Goal: Task Accomplishment & Management: Manage account settings

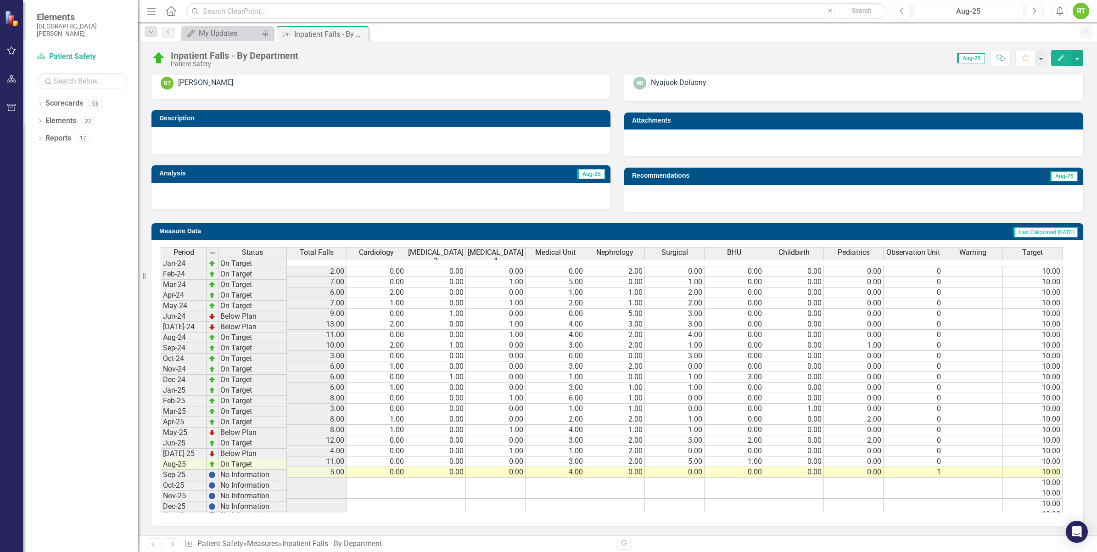
scroll to position [3, 0]
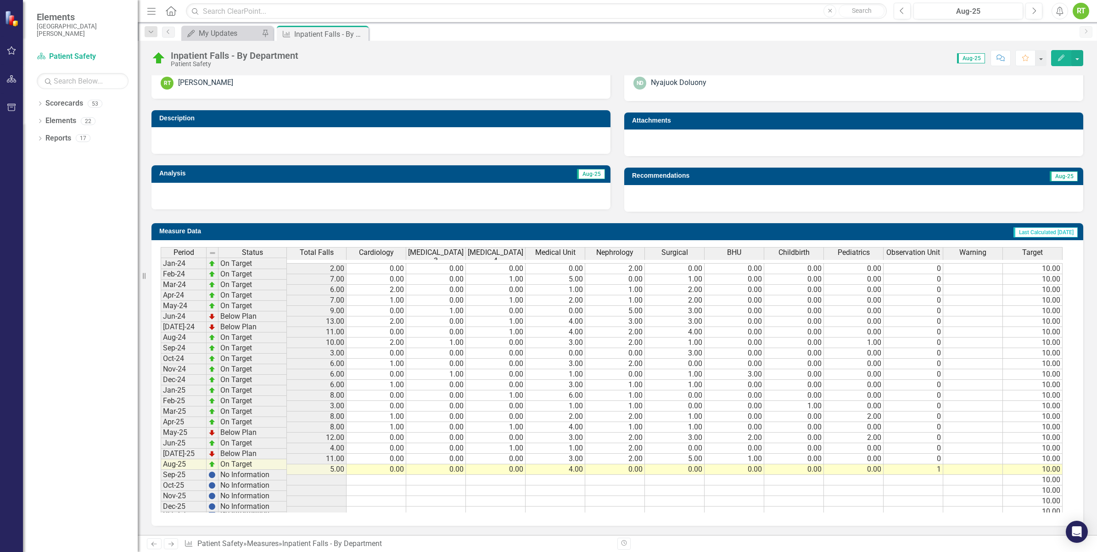
click at [688, 464] on td "0.00" at bounding box center [675, 469] width 60 height 11
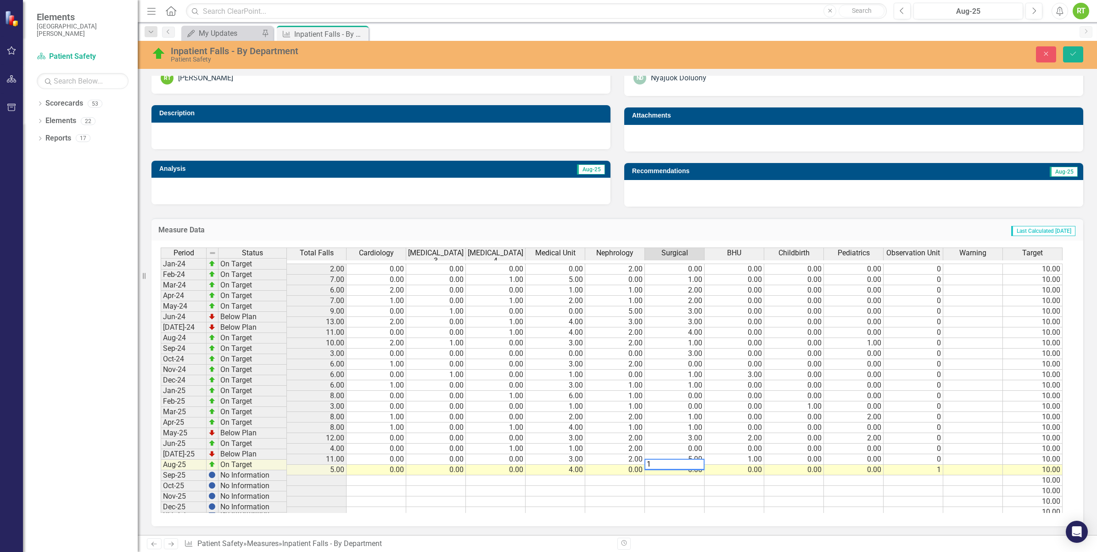
type textarea "1"
click at [661, 476] on td at bounding box center [675, 480] width 60 height 11
click at [1077, 52] on icon "Save" at bounding box center [1073, 53] width 8 height 6
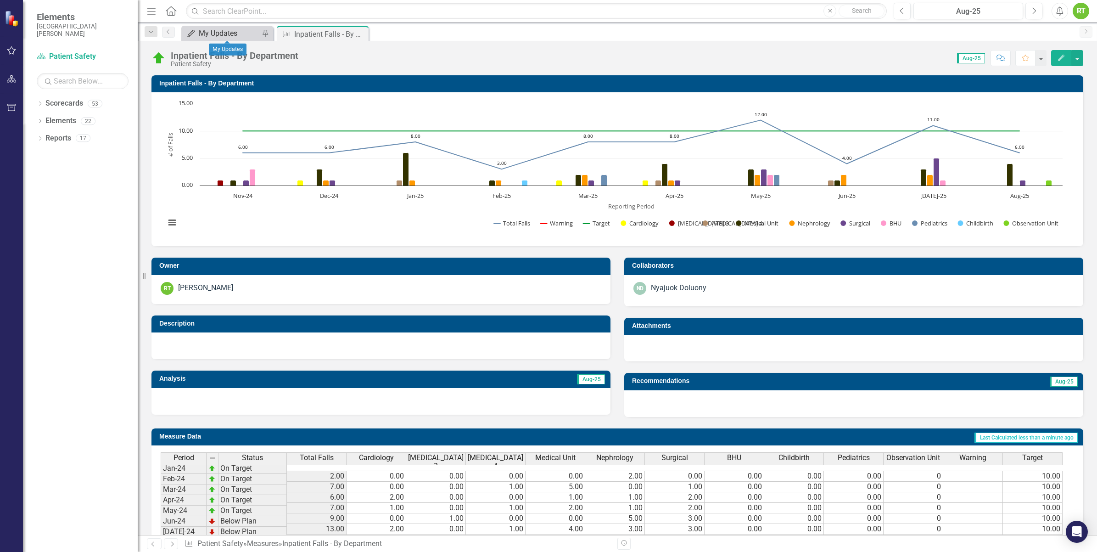
click at [226, 28] on div "My Updates" at bounding box center [229, 33] width 61 height 11
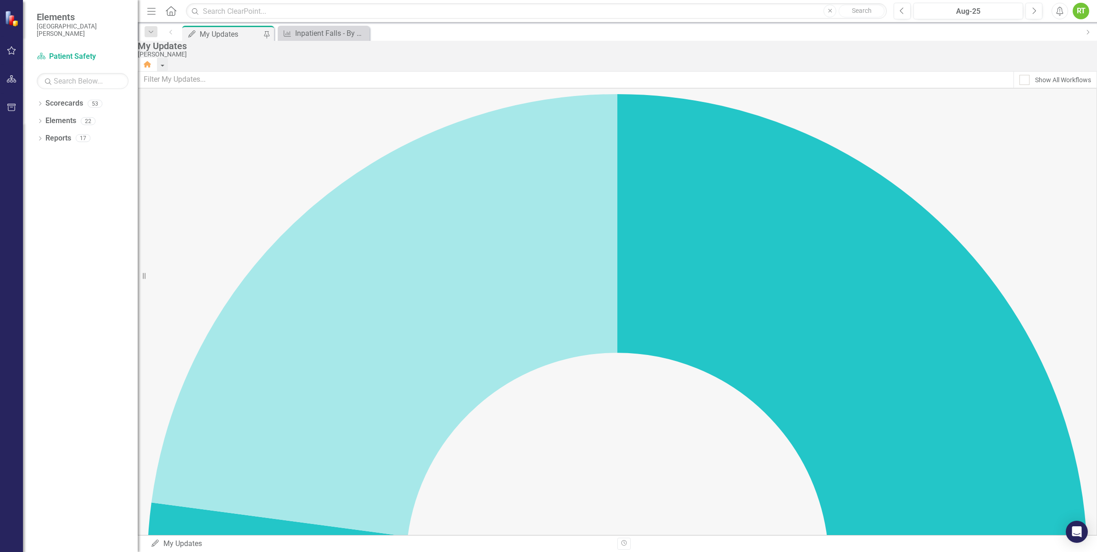
scroll to position [172, 0]
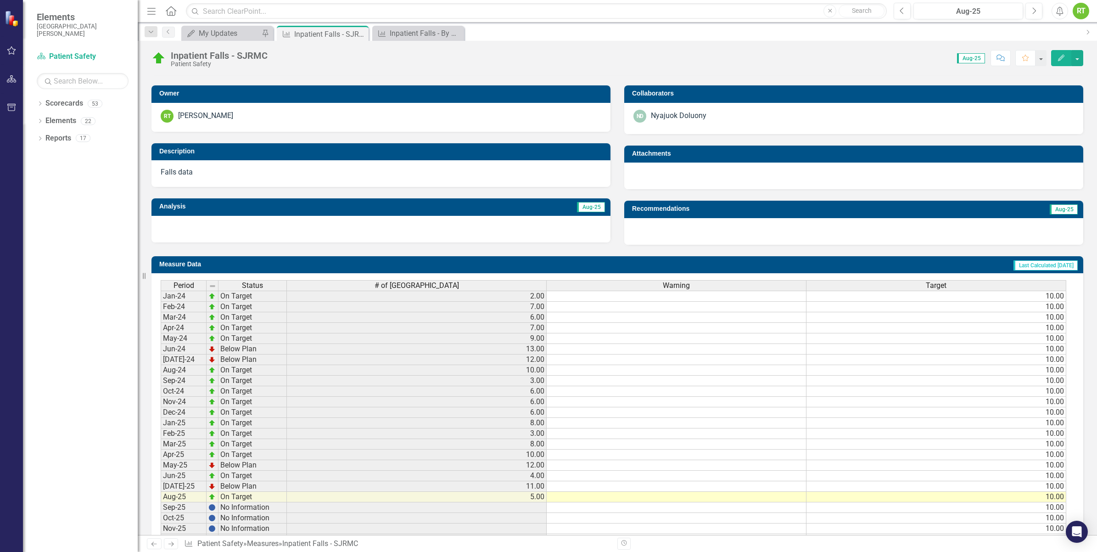
scroll to position [3, 0]
click at [533, 495] on td "5.00" at bounding box center [417, 497] width 260 height 11
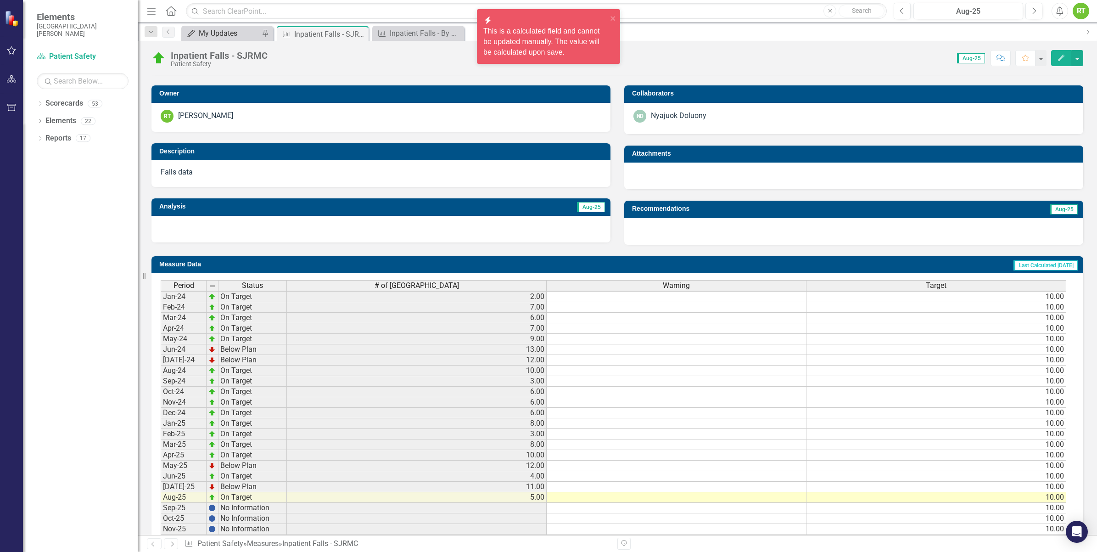
click at [196, 39] on link "My Updates My Updates" at bounding box center [222, 33] width 76 height 11
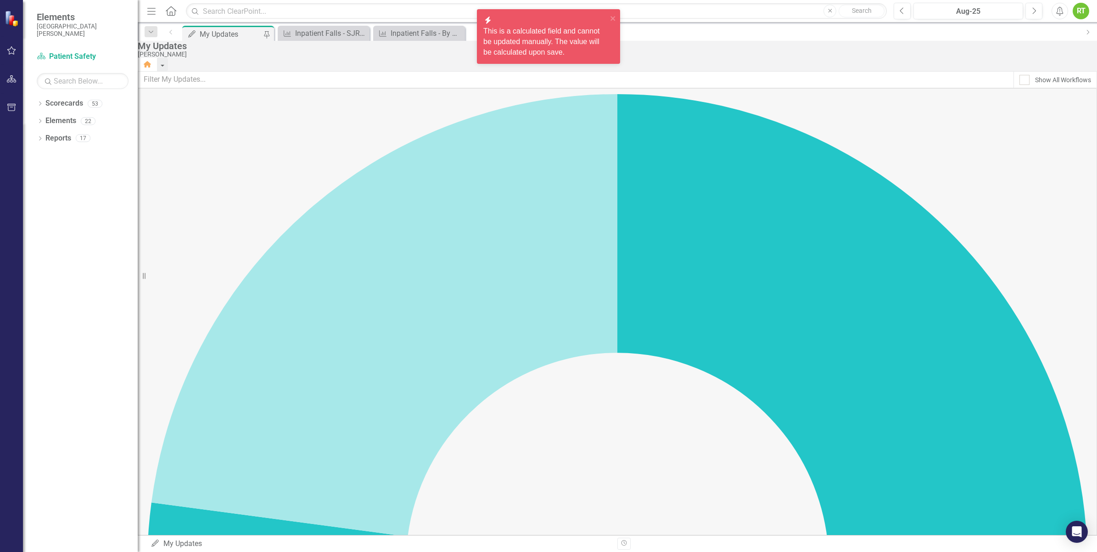
click at [206, 29] on div "My Updates" at bounding box center [231, 33] width 63 height 11
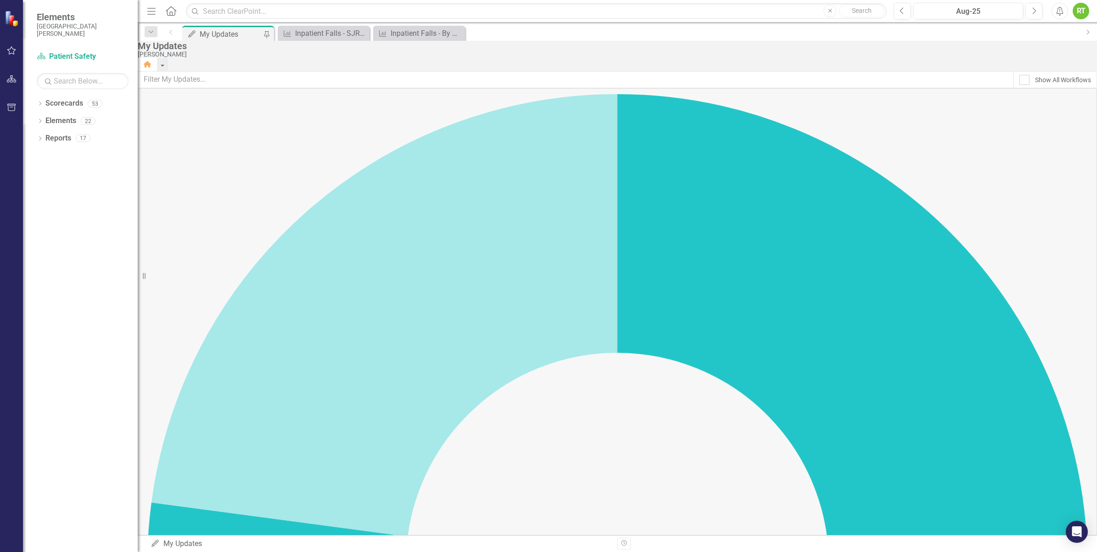
scroll to position [230, 0]
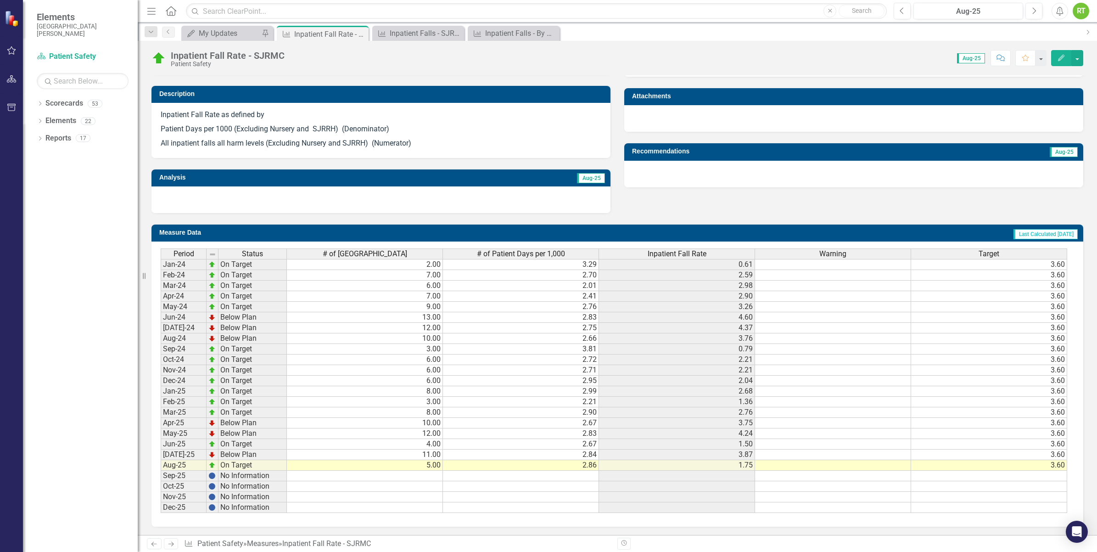
scroll to position [237, 0]
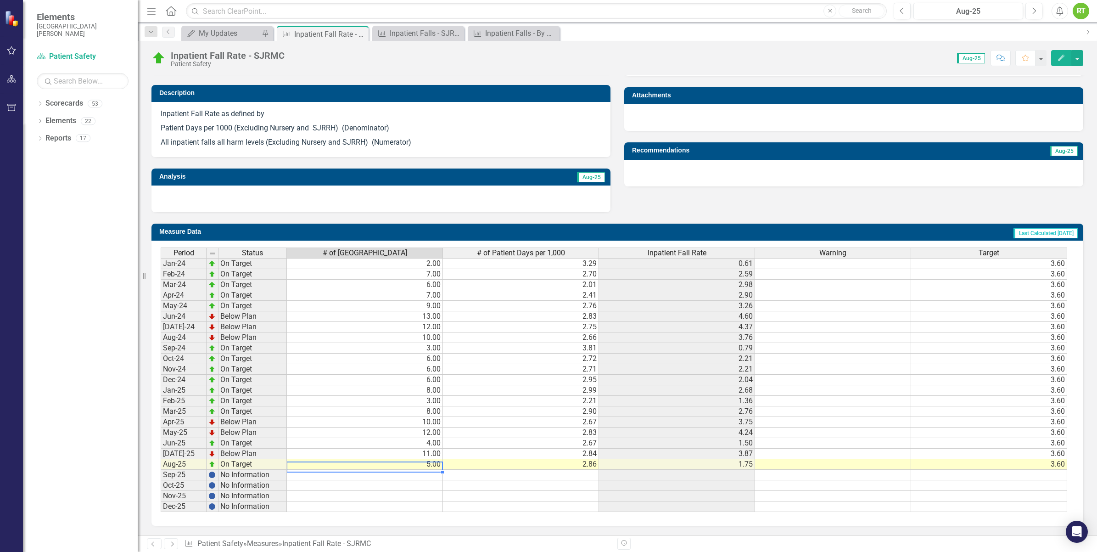
click at [410, 460] on td "5.00" at bounding box center [365, 464] width 156 height 11
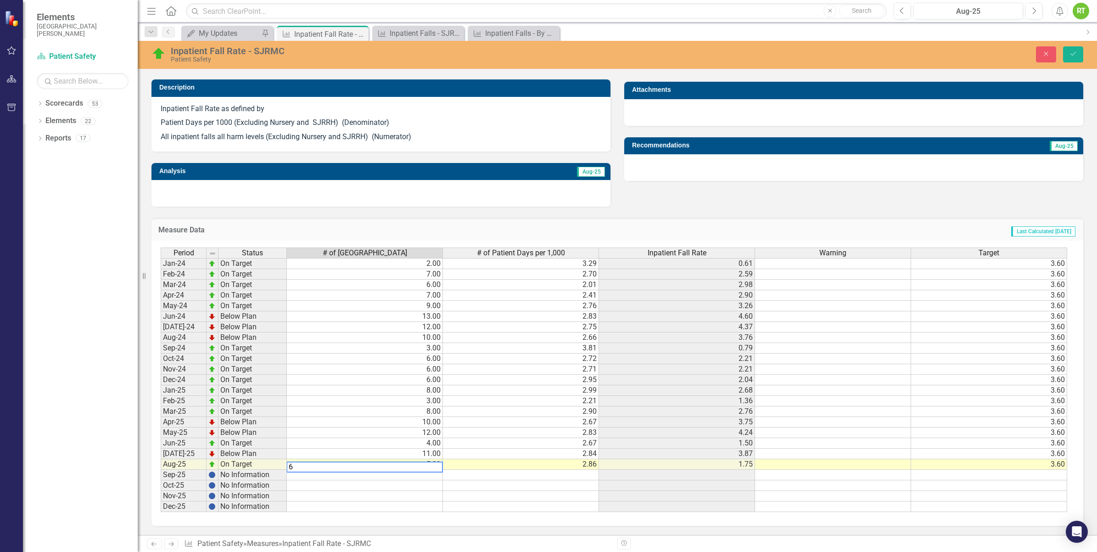
type textarea "6"
click at [412, 486] on td at bounding box center [365, 485] width 156 height 11
click at [1070, 53] on icon "Save" at bounding box center [1073, 53] width 8 height 6
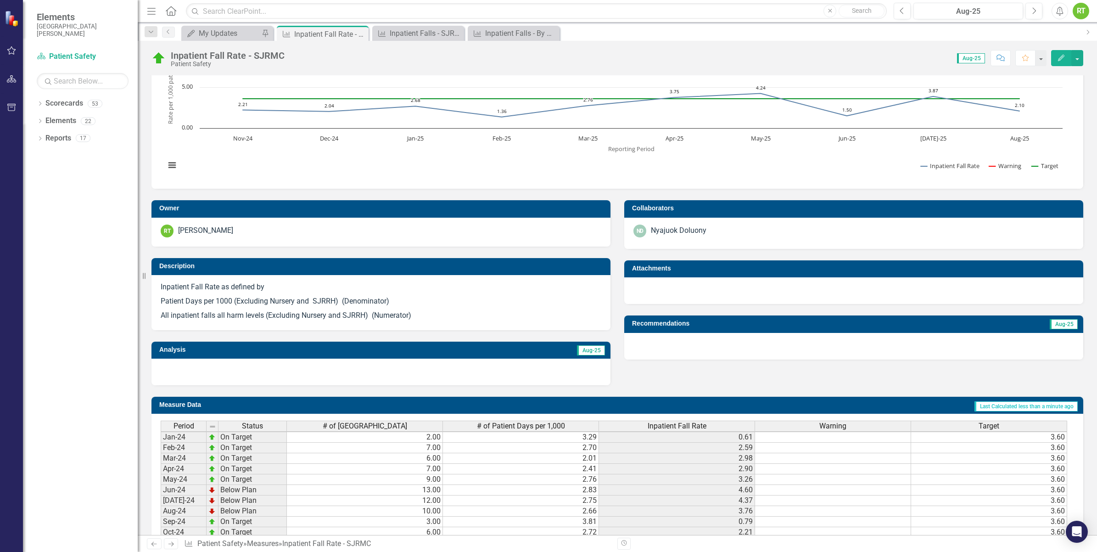
scroll to position [0, 0]
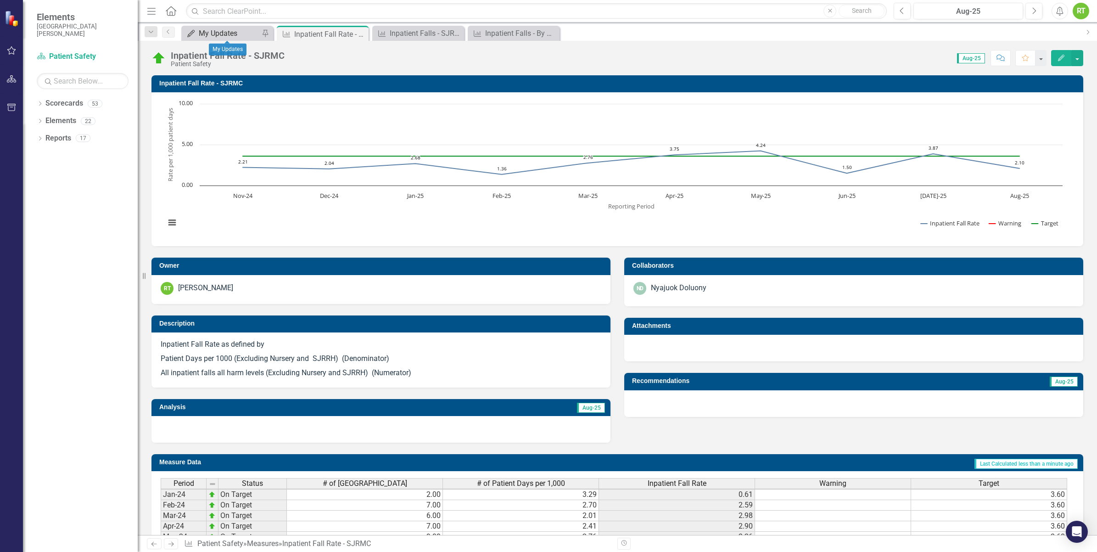
click at [202, 34] on div "My Updates" at bounding box center [229, 33] width 61 height 11
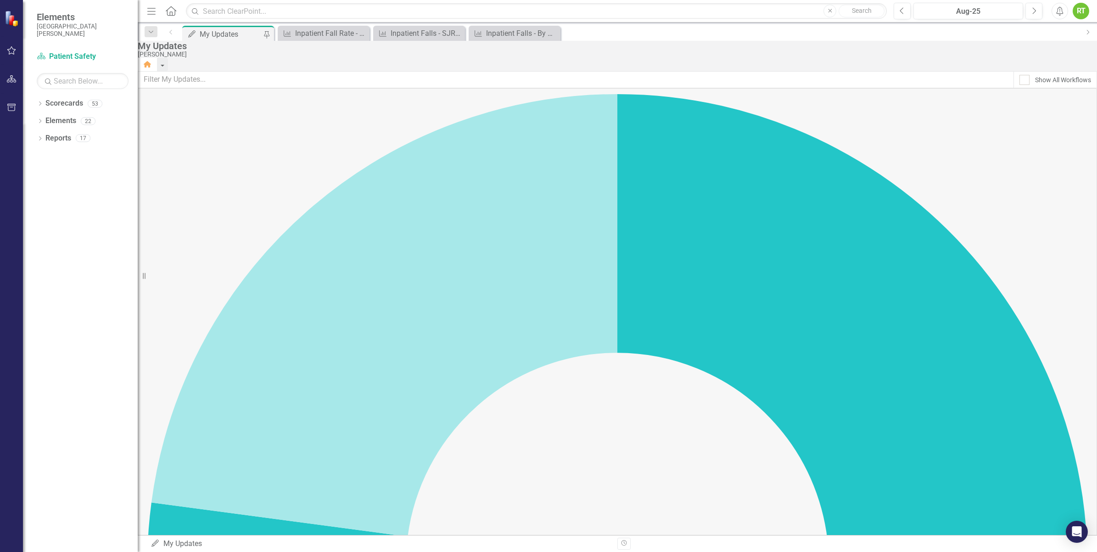
scroll to position [344, 0]
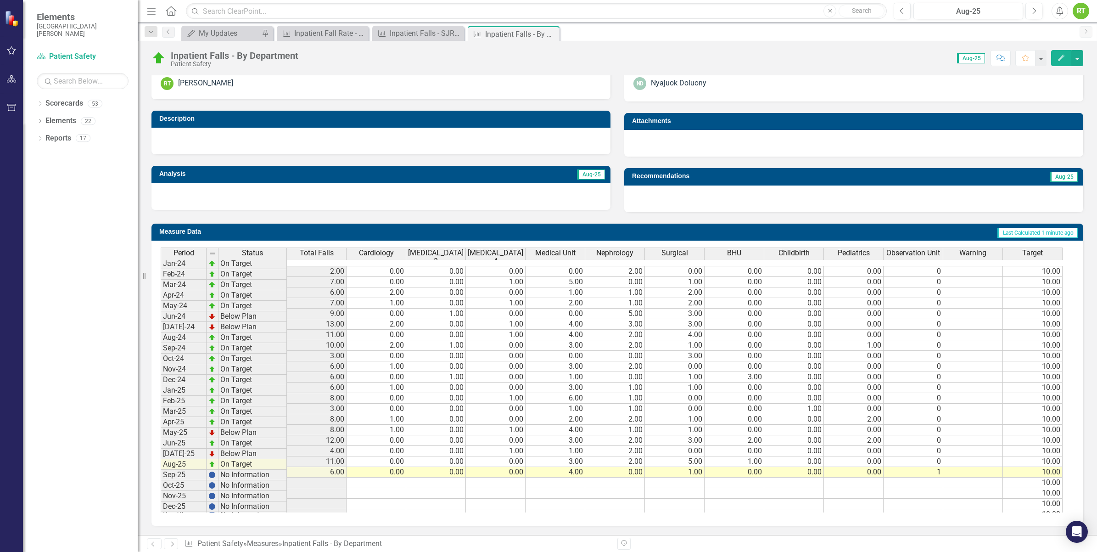
scroll to position [154, 0]
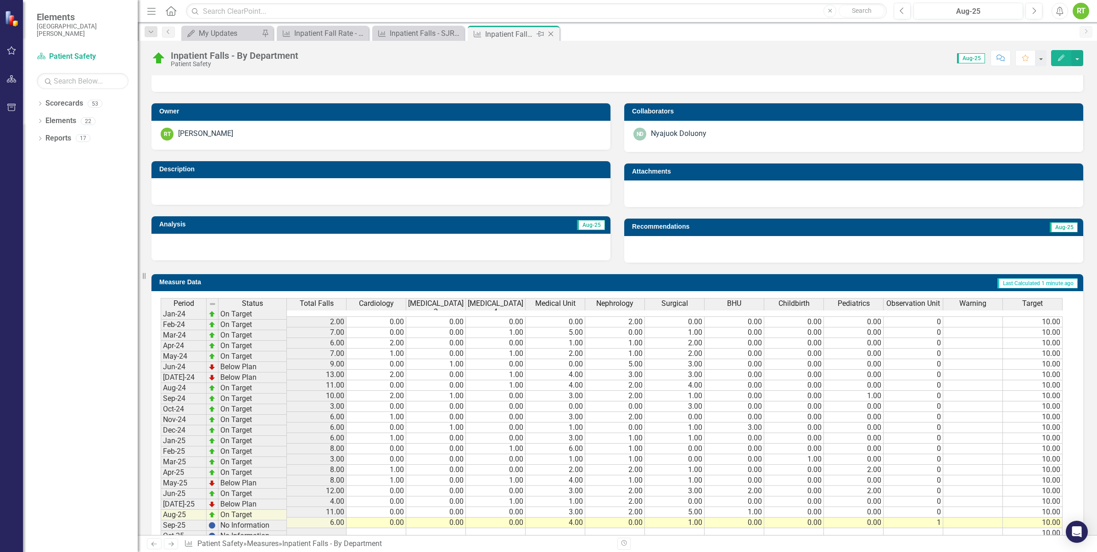
click at [552, 30] on icon "Close" at bounding box center [550, 33] width 9 height 7
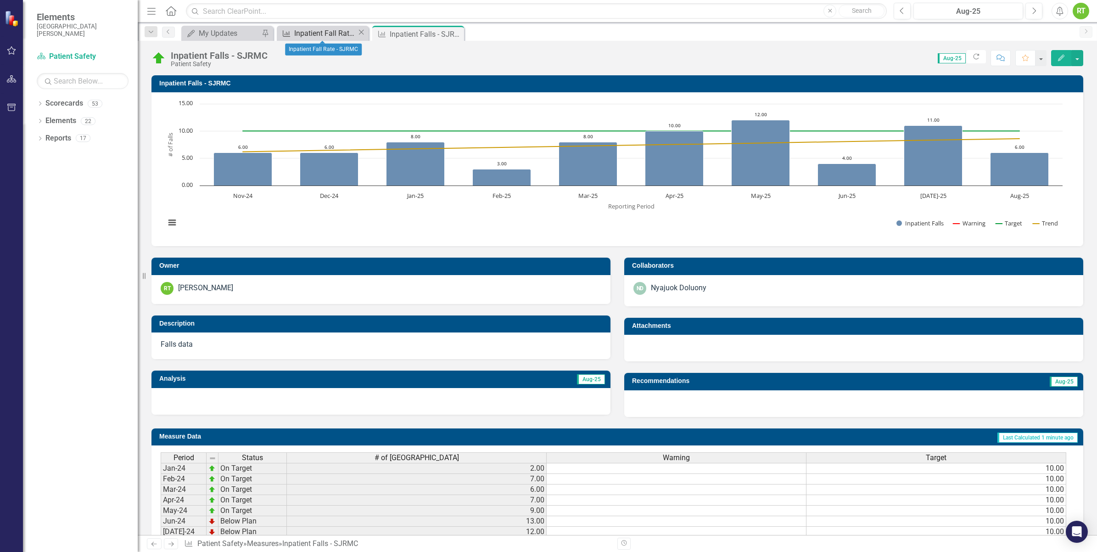
click at [334, 30] on div "Inpatient Fall Rate - SJRMC" at bounding box center [325, 33] width 63 height 11
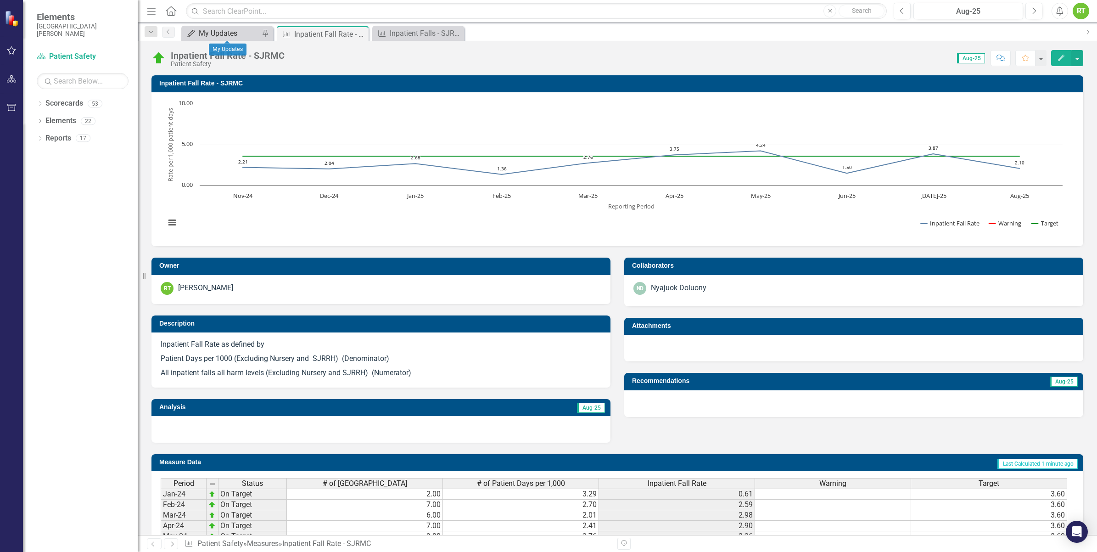
click at [235, 31] on div "My Updates" at bounding box center [229, 33] width 61 height 11
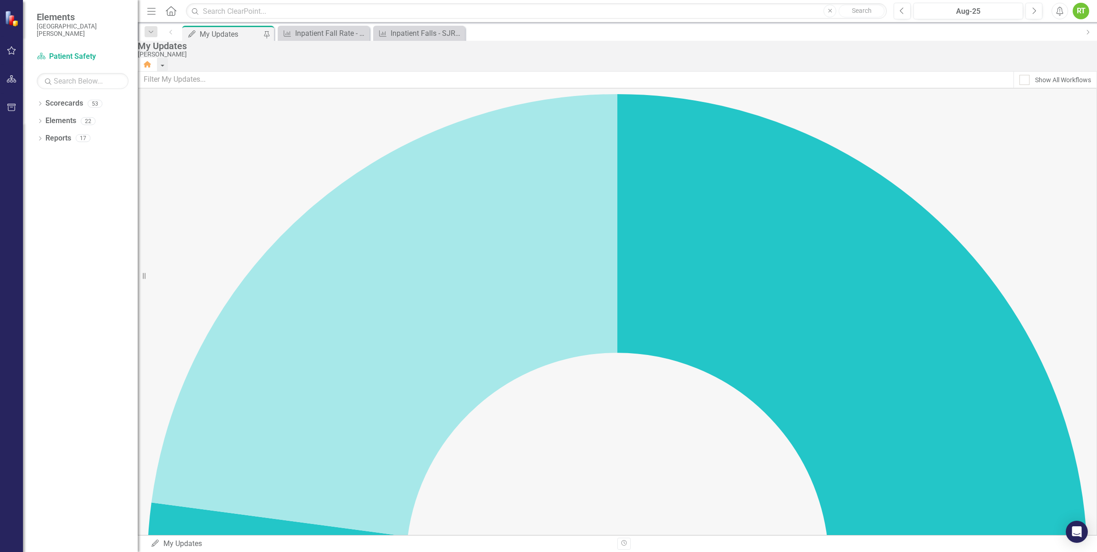
scroll to position [402, 0]
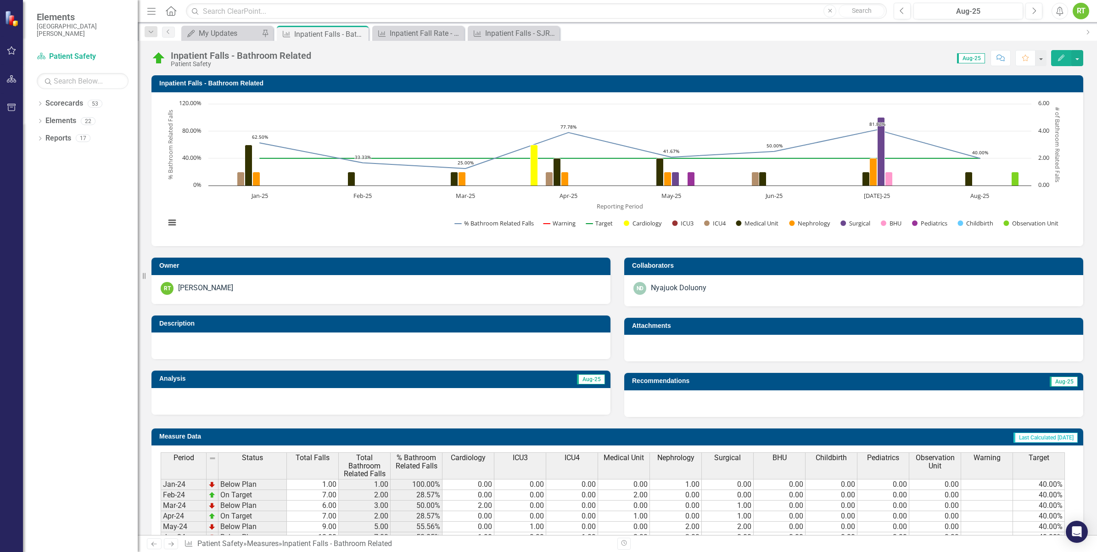
scroll to position [227, 0]
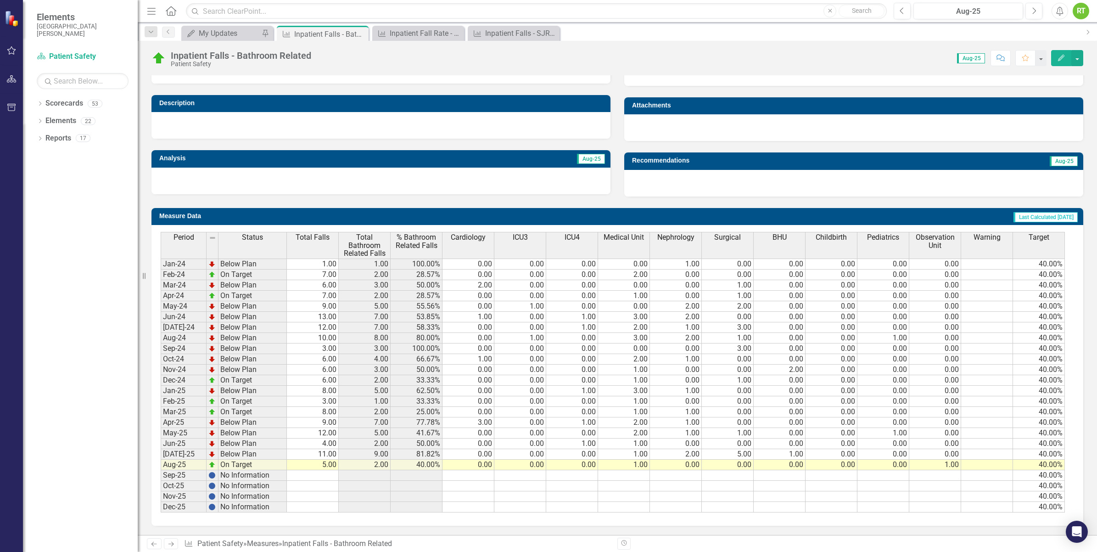
click at [740, 460] on td "0.00" at bounding box center [728, 464] width 52 height 11
type textarea "1"
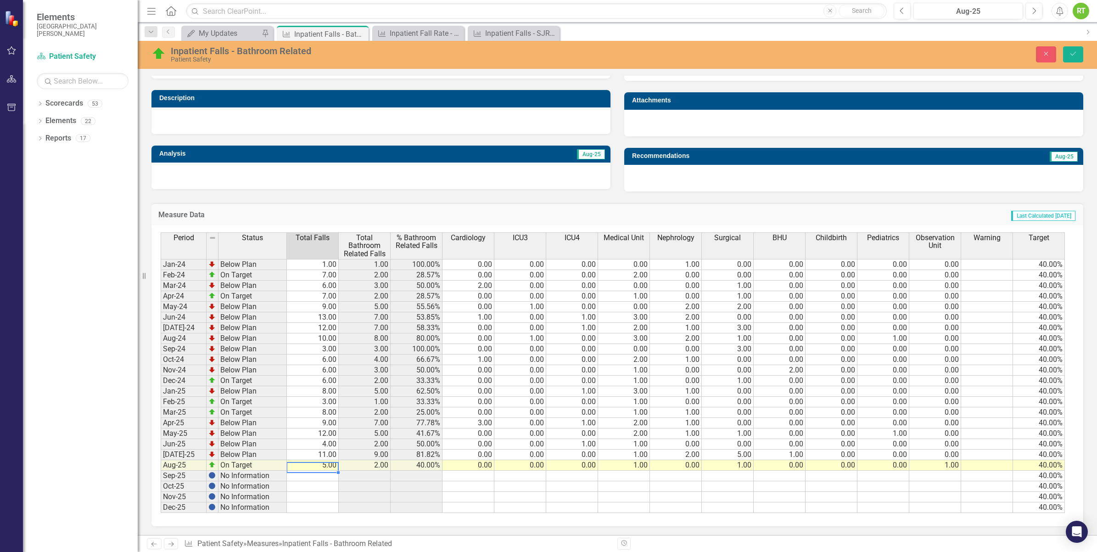
click at [326, 466] on td "5.00" at bounding box center [313, 465] width 52 height 11
type textarea "6"
click at [1074, 50] on button "Save" at bounding box center [1073, 54] width 20 height 16
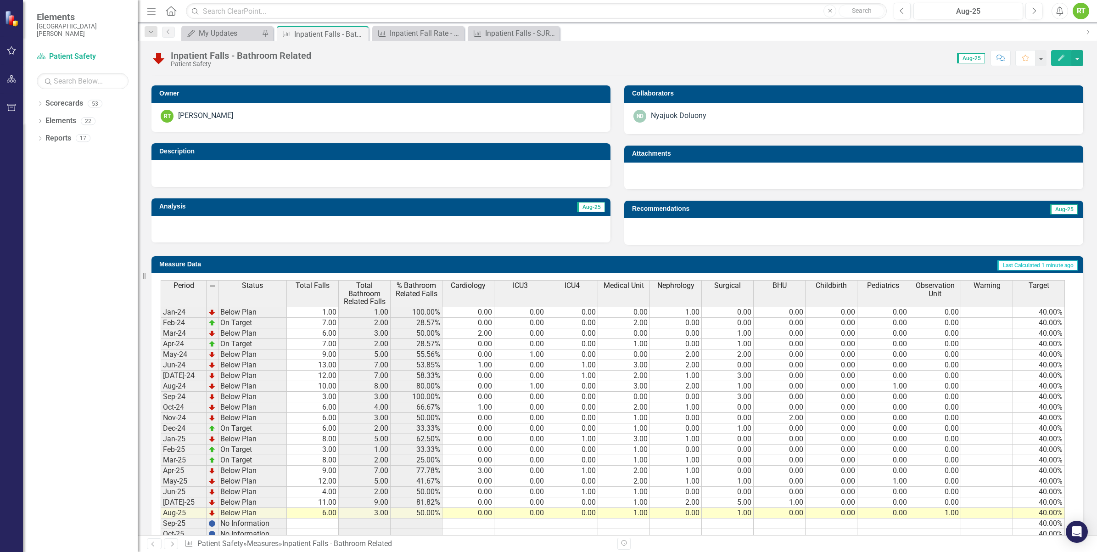
scroll to position [0, 0]
click at [161, 444] on div "Period Status Total Falls Total Bathroom Related Falls % Bathroom Related Falls…" at bounding box center [161, 420] width 0 height 280
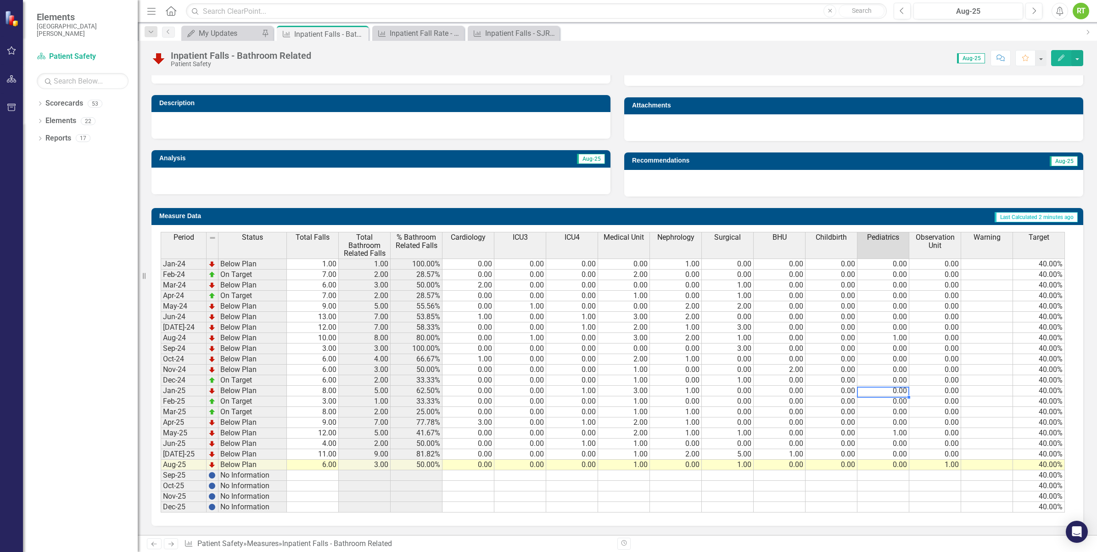
drag, startPoint x: 600, startPoint y: 488, endPoint x: 593, endPoint y: 474, distance: 15.2
click at [600, 491] on td at bounding box center [624, 496] width 52 height 11
click at [196, 35] on link "My Updates My Updates" at bounding box center [222, 33] width 76 height 11
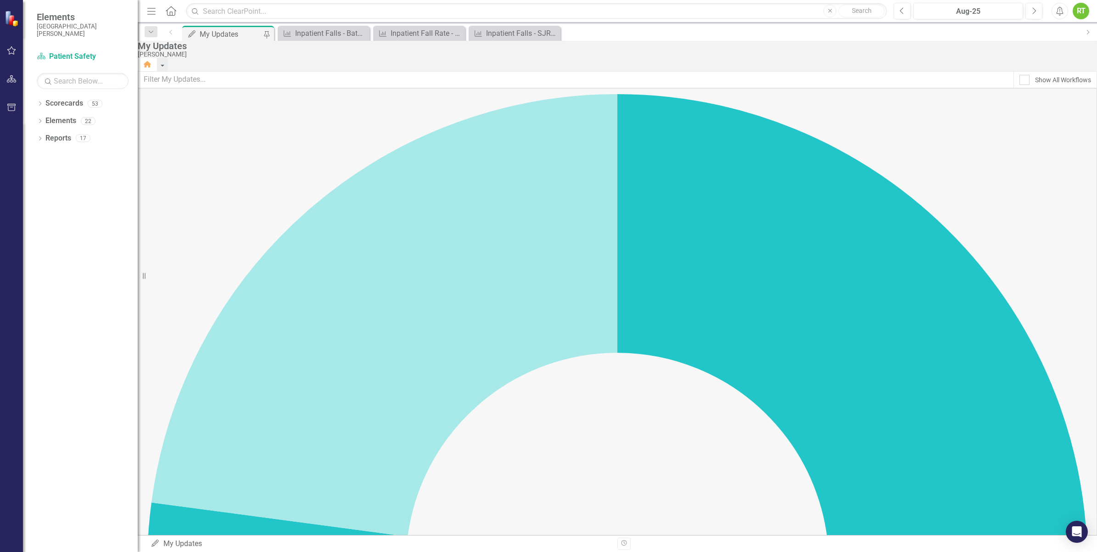
scroll to position [230, 0]
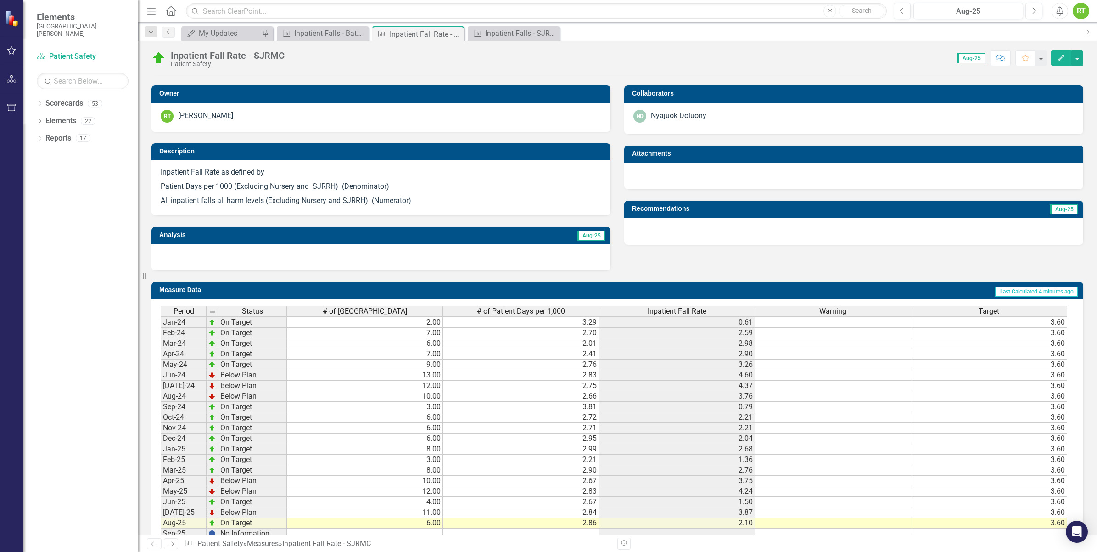
scroll to position [230, 0]
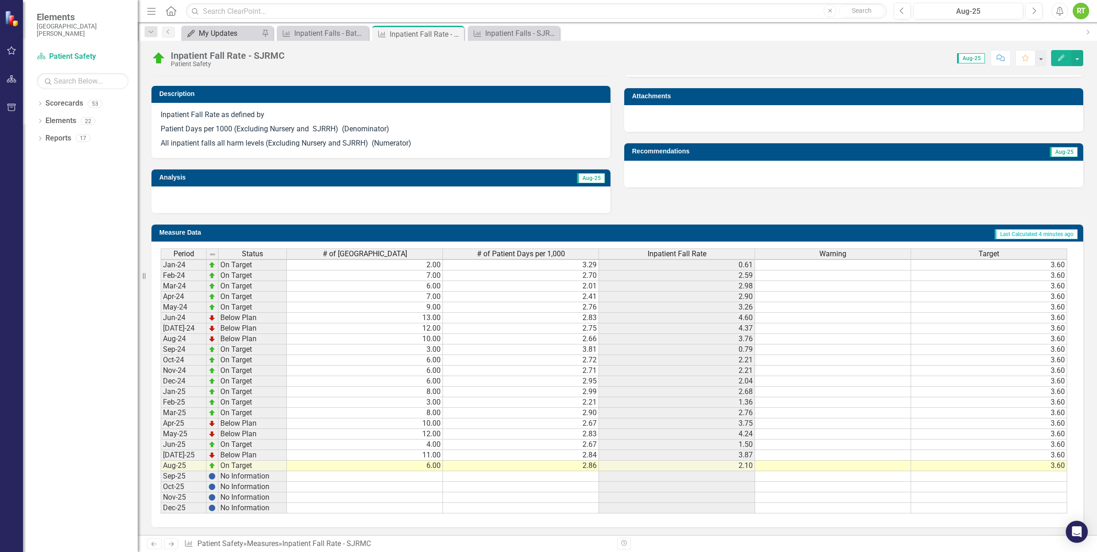
click at [212, 30] on div "My Updates" at bounding box center [229, 33] width 61 height 11
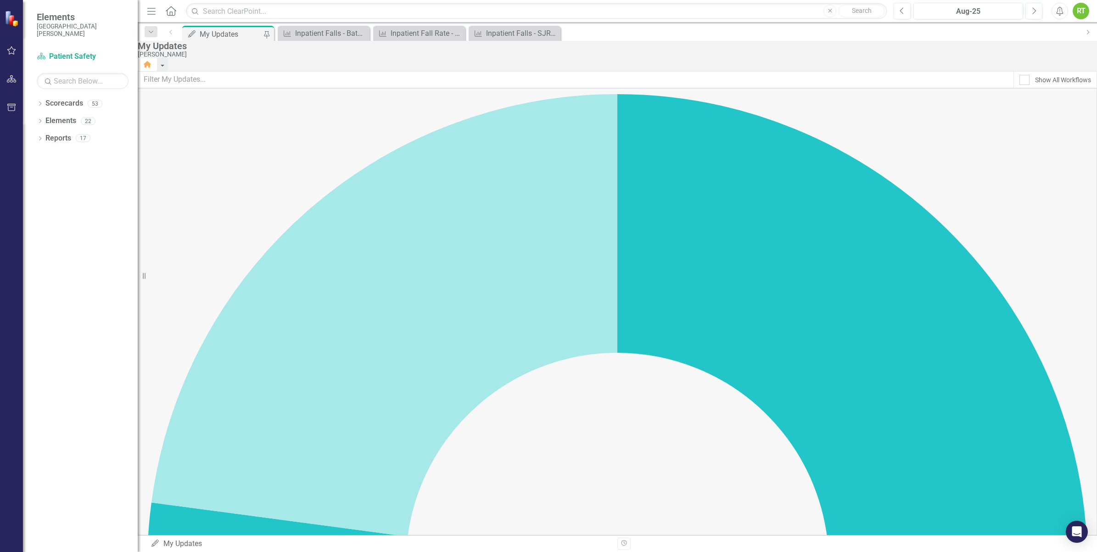
scroll to position [230, 0]
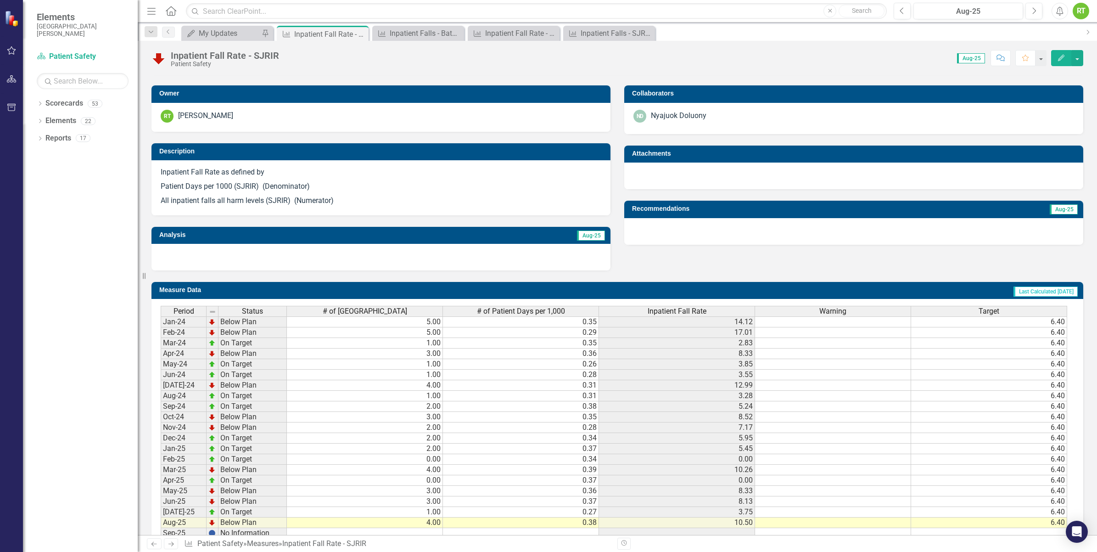
scroll to position [230, 0]
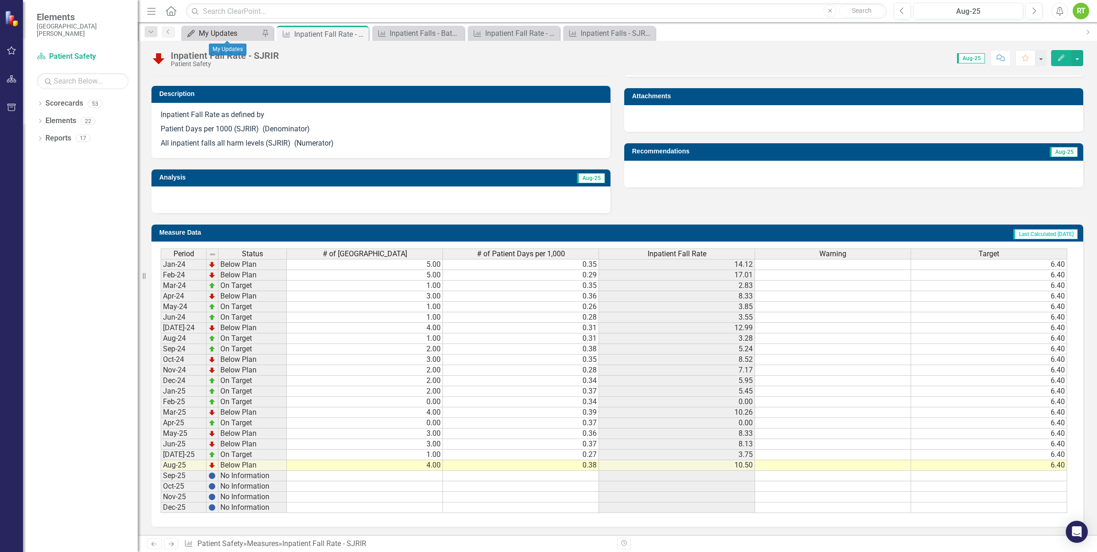
click at [198, 34] on link "My Updates My Updates" at bounding box center [222, 33] width 76 height 11
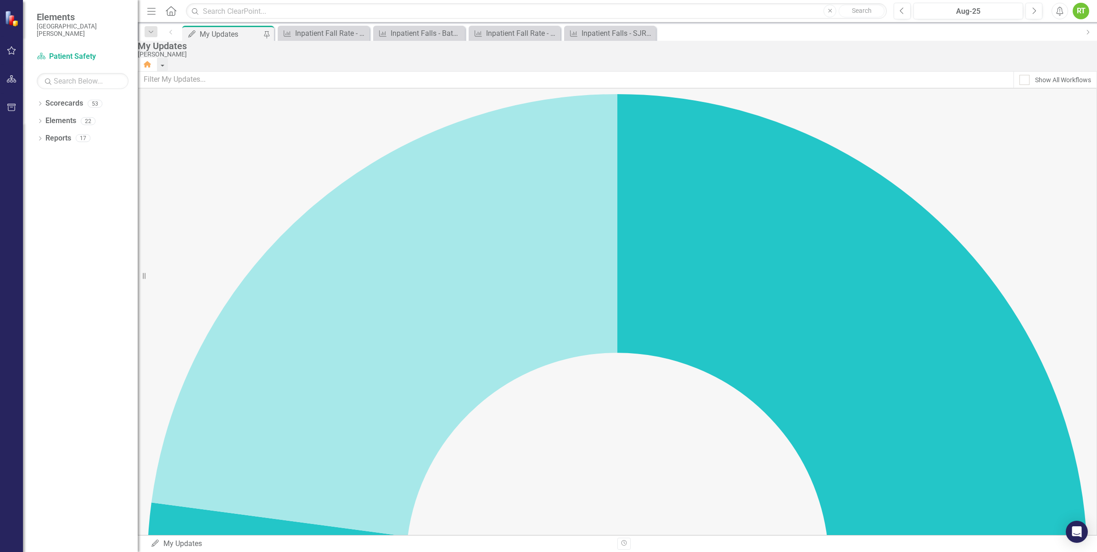
scroll to position [402, 0]
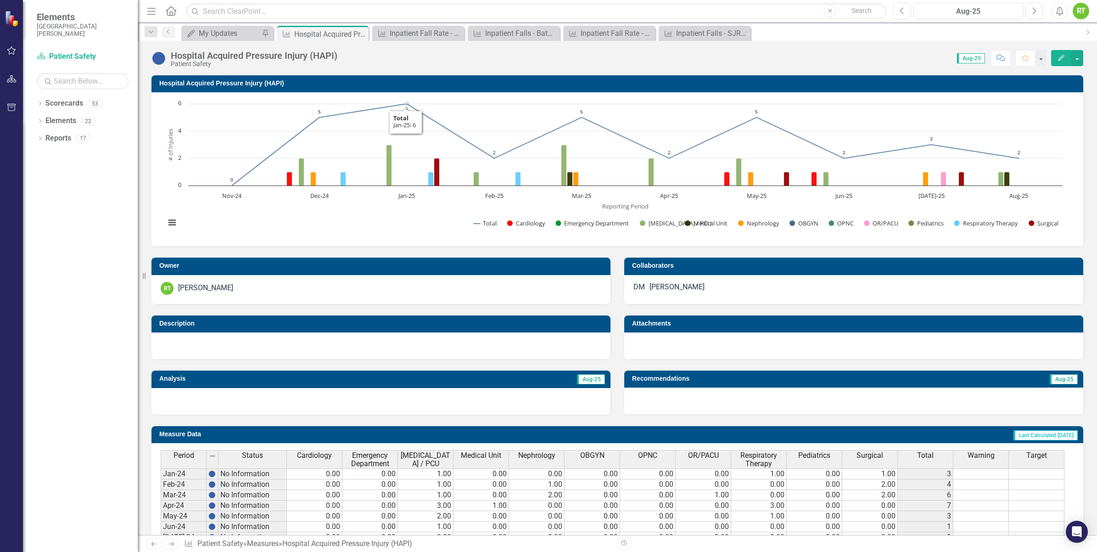
scroll to position [219, 0]
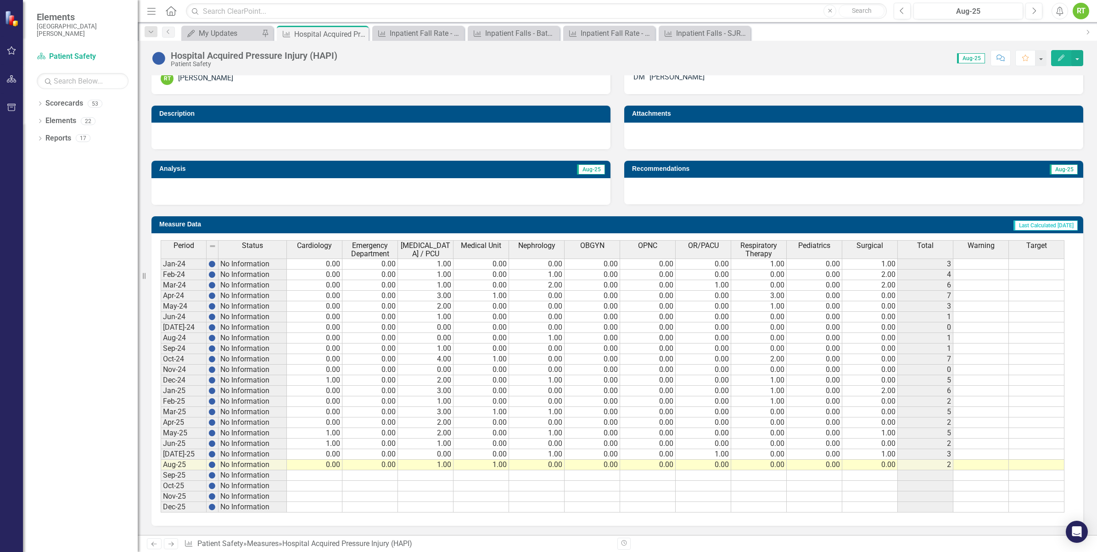
click at [216, 26] on div "My Updates My Updates Pin" at bounding box center [227, 33] width 92 height 15
click at [212, 32] on div "My Updates" at bounding box center [229, 33] width 61 height 11
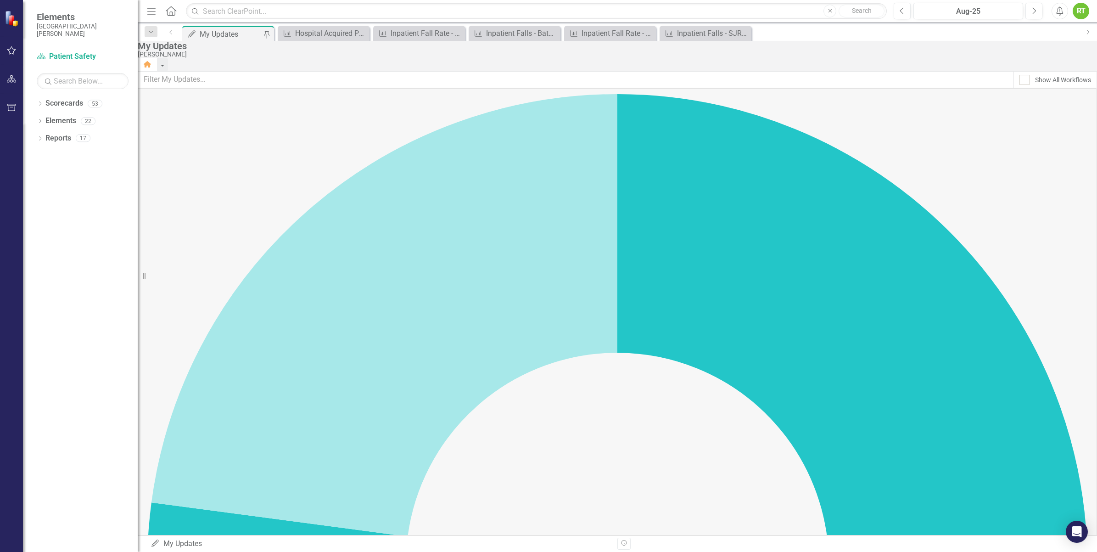
scroll to position [172, 0]
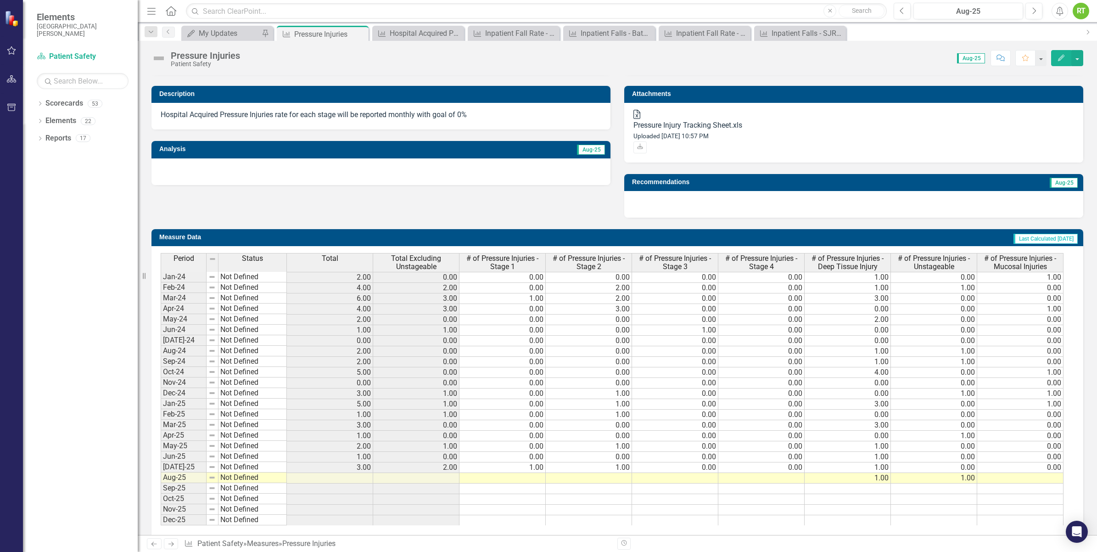
scroll to position [233, 0]
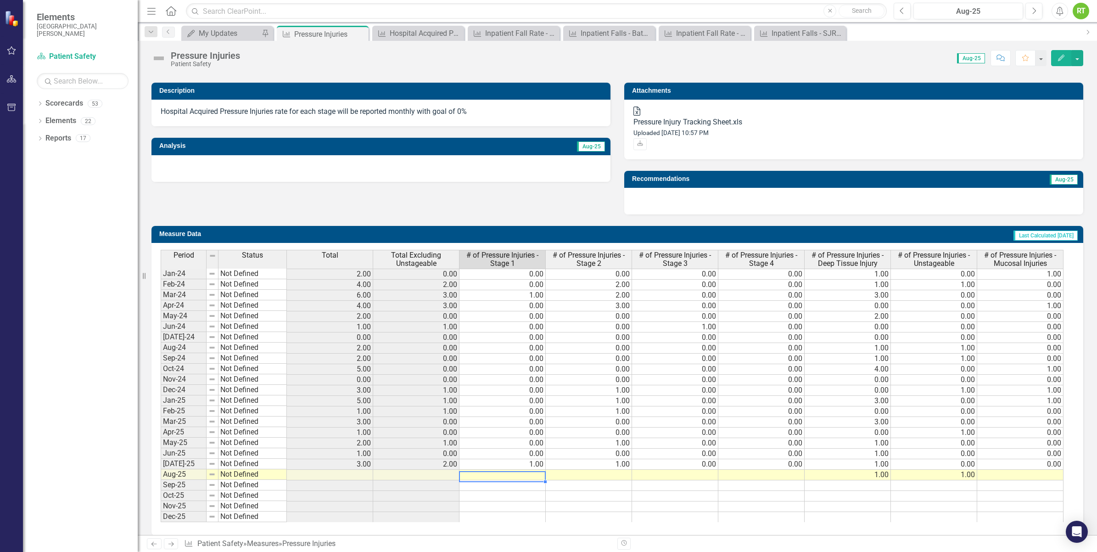
click at [492, 470] on td at bounding box center [502, 475] width 86 height 11
type textarea "0"
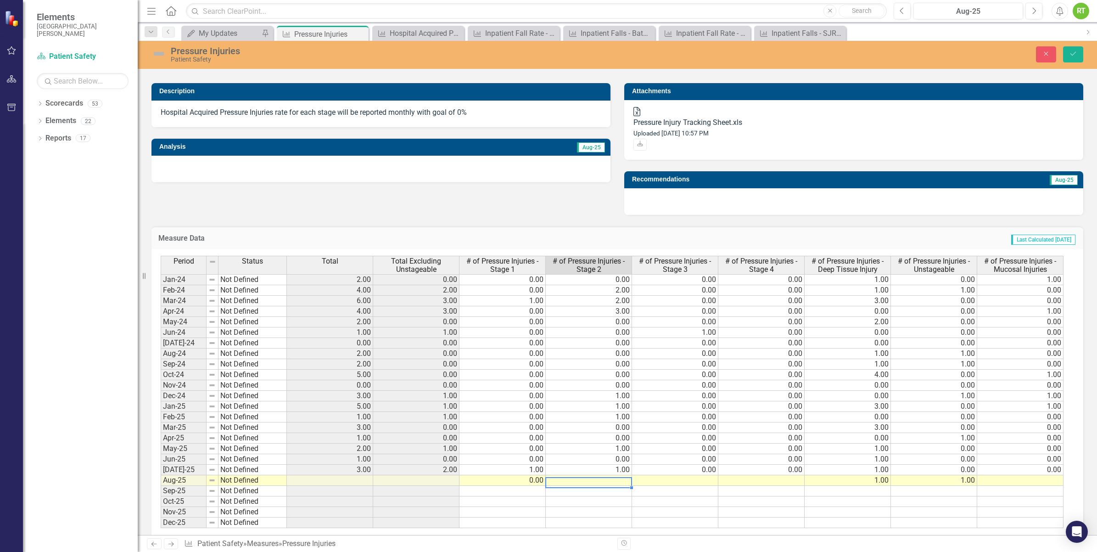
type textarea "0"
click at [711, 31] on div "Inpatient Fall Rate - SJRMC" at bounding box center [707, 33] width 63 height 11
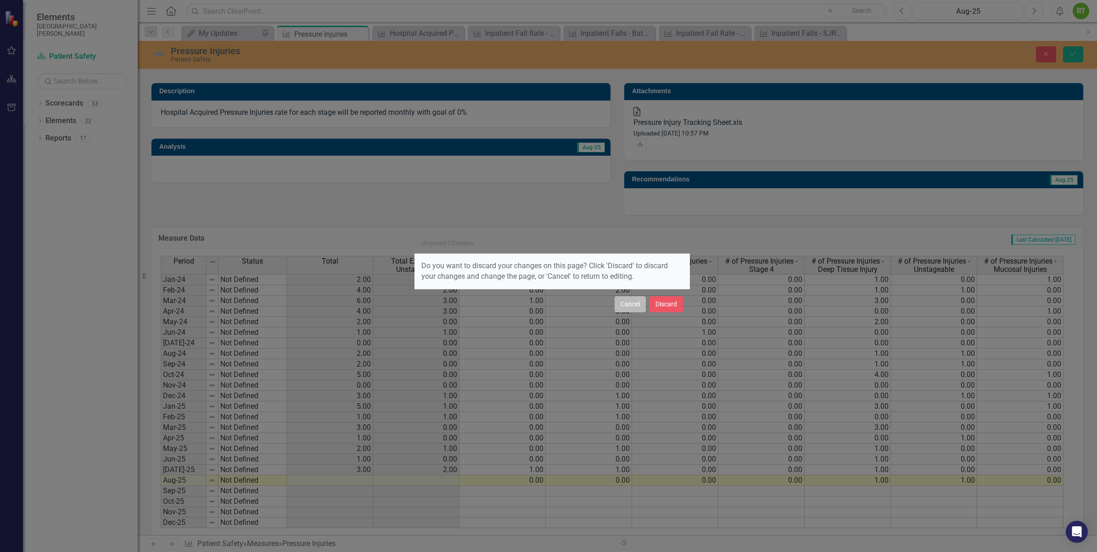
click at [636, 304] on button "Cancel" at bounding box center [630, 304] width 31 height 16
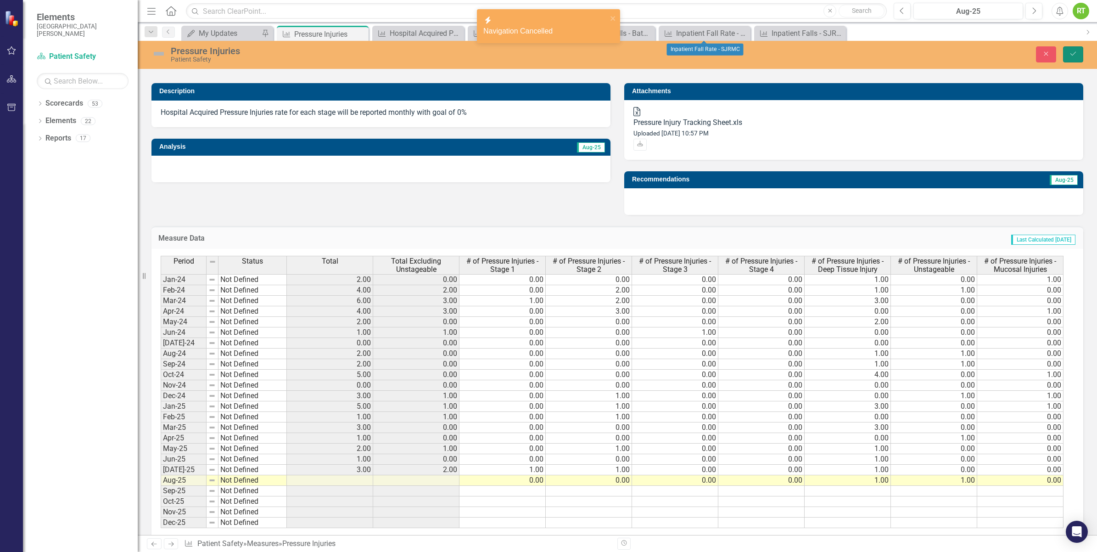
click at [1078, 58] on button "Save" at bounding box center [1073, 54] width 20 height 16
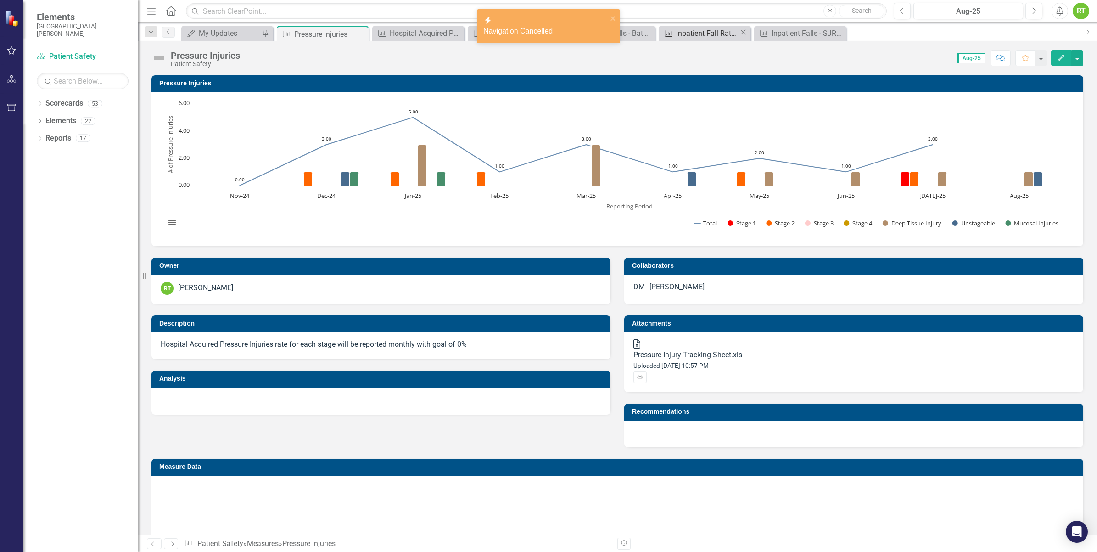
click at [723, 29] on div "Inpatient Fall Rate - SJRMC" at bounding box center [707, 33] width 63 height 11
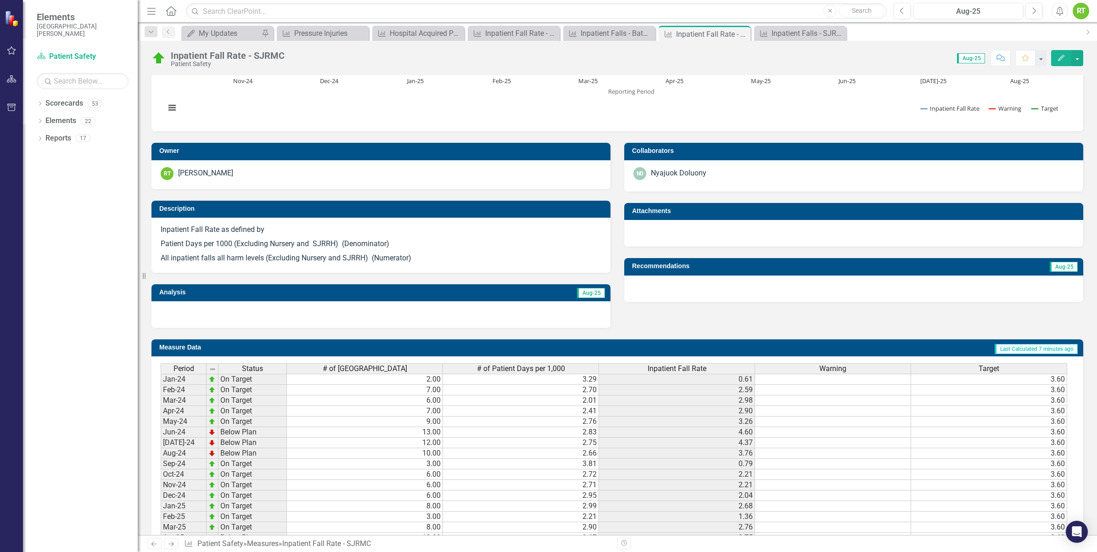
scroll to position [237, 0]
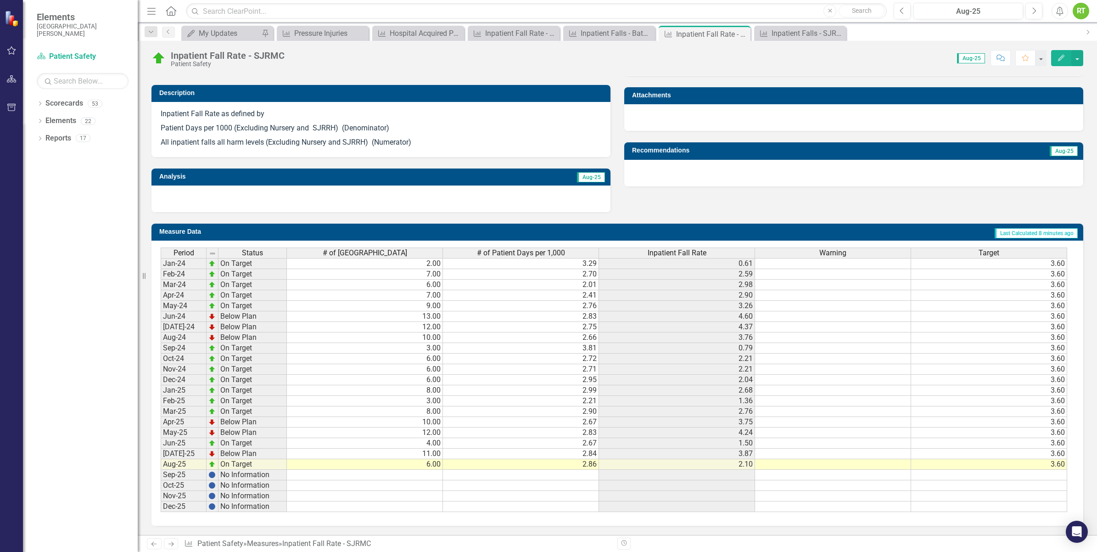
click at [799, 24] on div "Dropdown Search My Updates My Updates Pin Measure Pressure Injuries Close Measu…" at bounding box center [617, 31] width 959 height 18
click at [795, 31] on div "Inpatient Falls - SJRMC" at bounding box center [803, 33] width 63 height 11
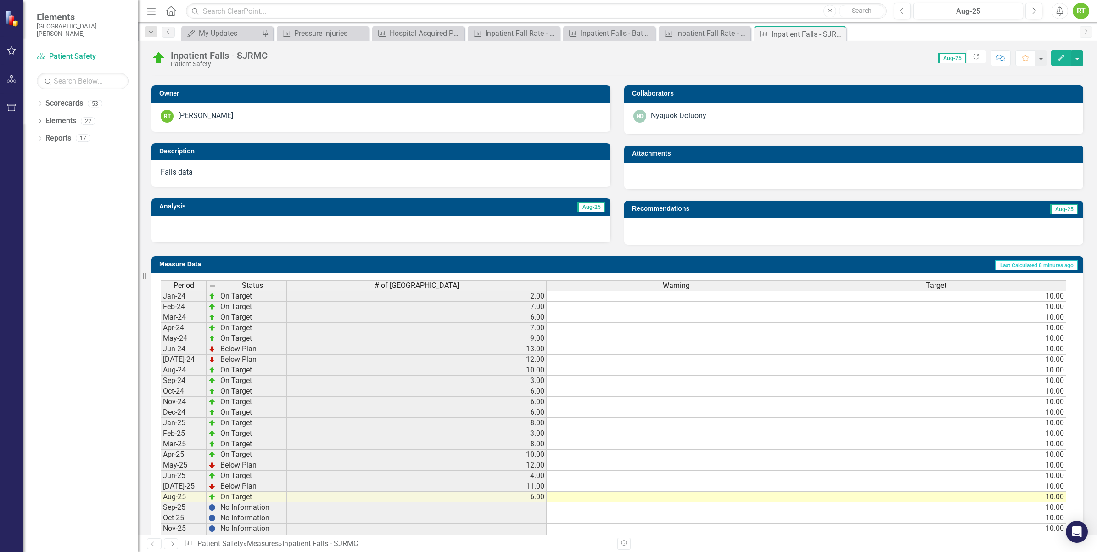
scroll to position [212, 0]
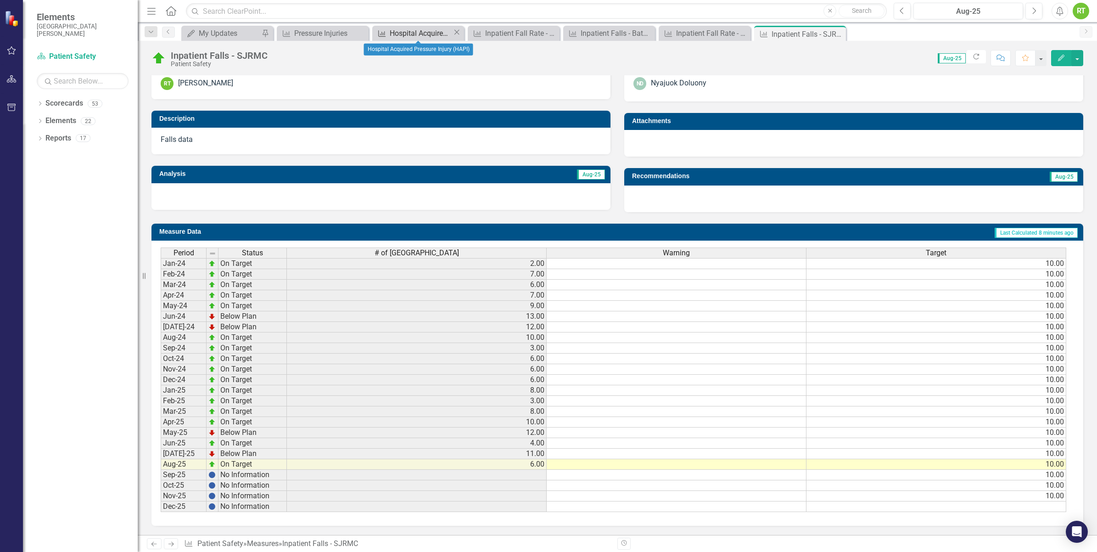
click at [406, 28] on div "Hospital Acquired Pressure Injury (HAPI)" at bounding box center [421, 33] width 63 height 11
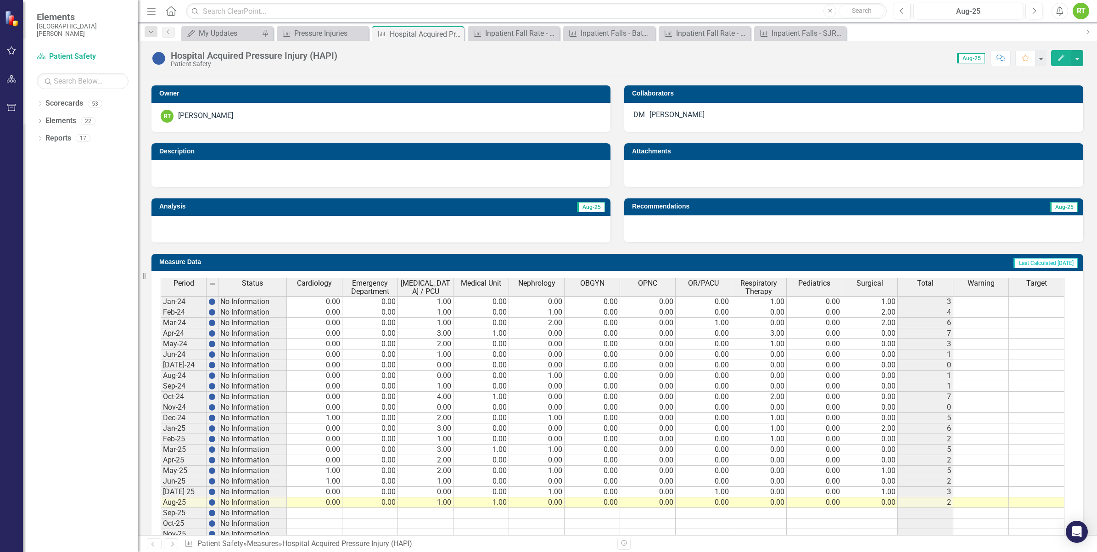
scroll to position [219, 0]
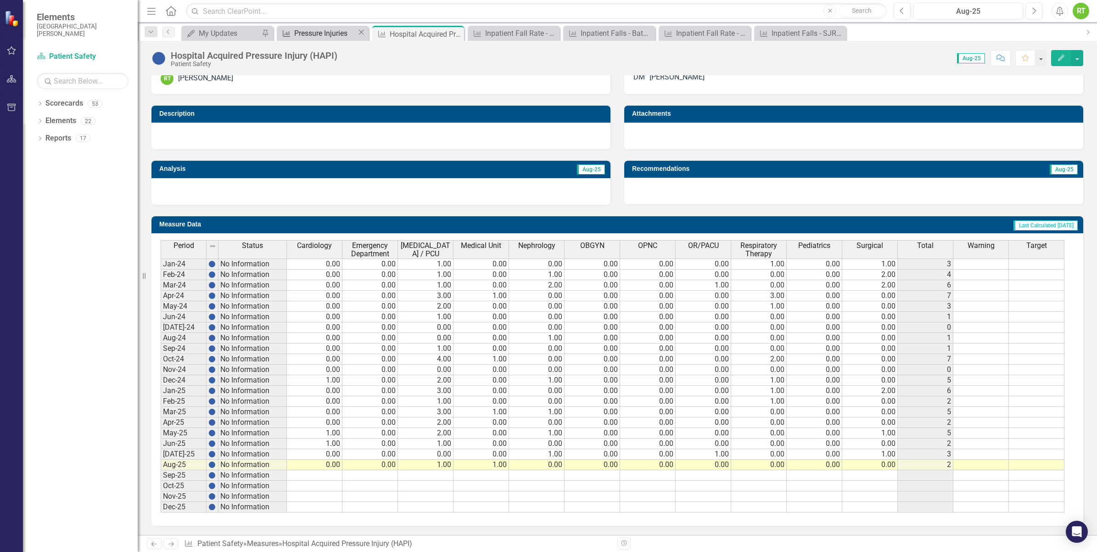
click at [320, 38] on div "Pressure Injuries" at bounding box center [325, 33] width 63 height 11
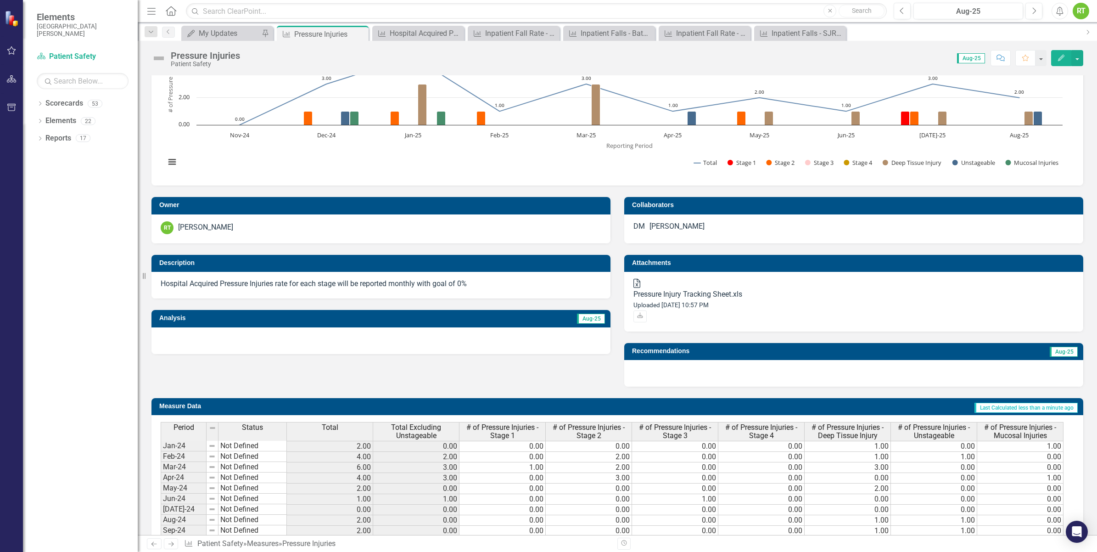
scroll to position [3, 0]
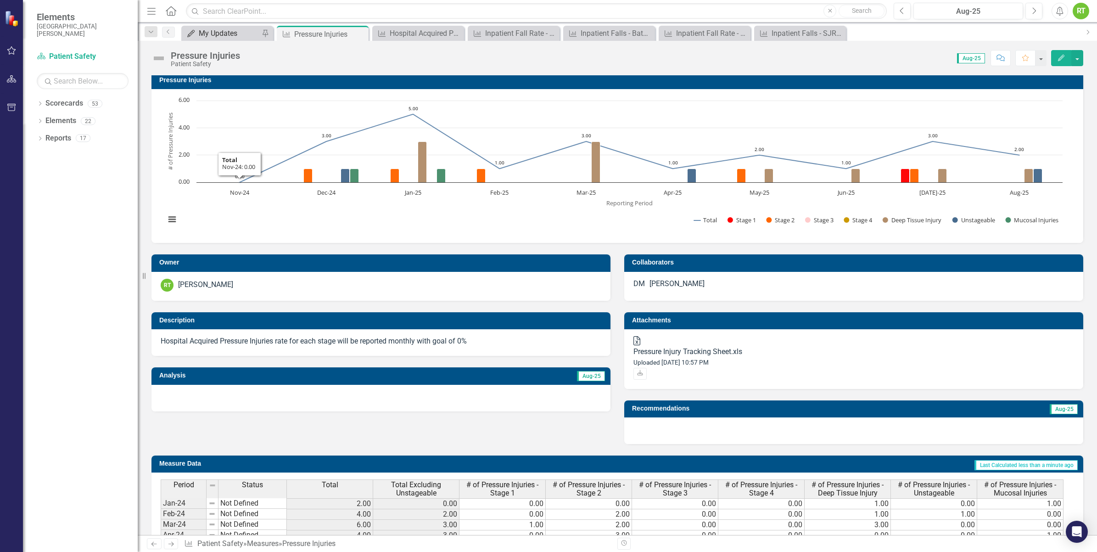
click at [228, 29] on div "My Updates" at bounding box center [229, 33] width 61 height 11
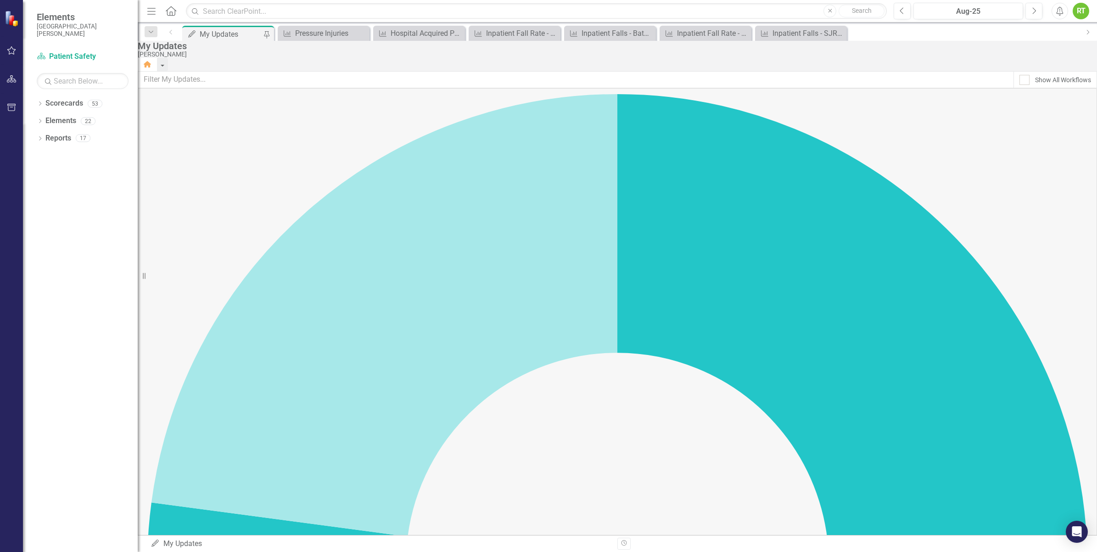
scroll to position [172, 0]
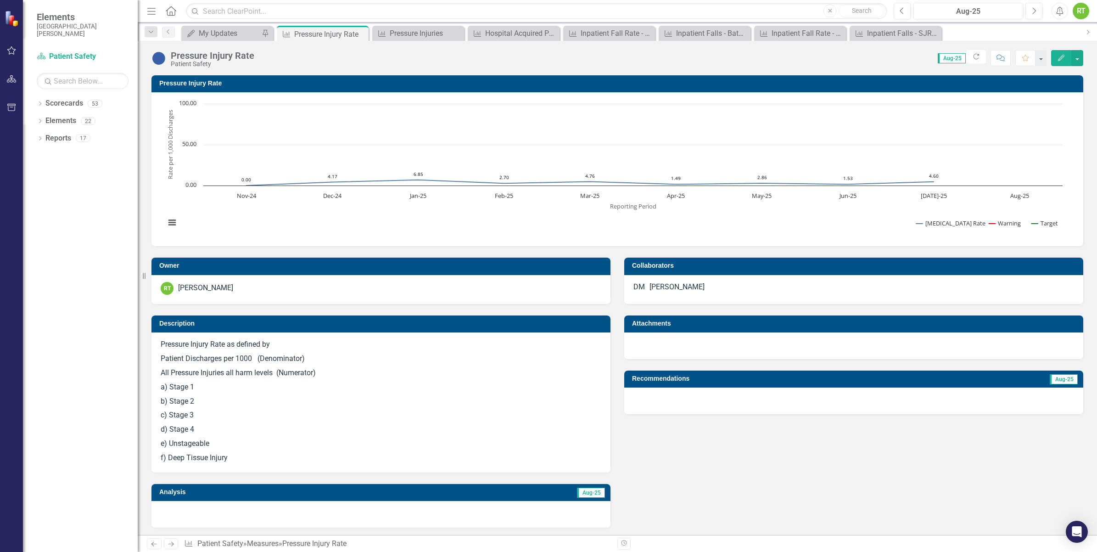
click at [239, 22] on div "Dropdown Search My Updates My Updates Pin Measure Pressure Injury Rate Pin Meas…" at bounding box center [617, 31] width 959 height 18
click at [239, 26] on div "My Updates My Updates Pin" at bounding box center [227, 33] width 92 height 15
click at [237, 34] on div "My Updates" at bounding box center [229, 33] width 61 height 11
